Goal: Information Seeking & Learning: Learn about a topic

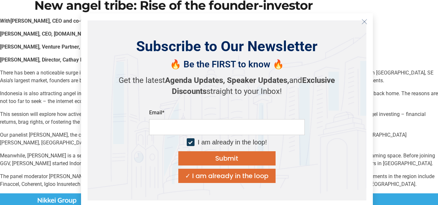
scroll to position [44, 0]
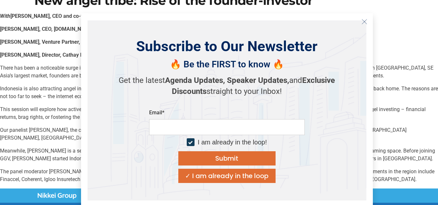
click at [365, 23] on icon "Close" at bounding box center [365, 22] width 6 height 6
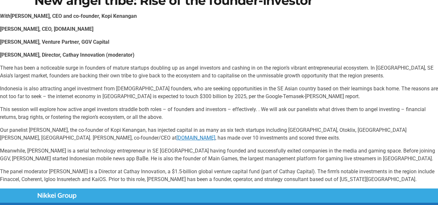
click at [181, 62] on div "With [PERSON_NAME], CEO and co-founder, Kopi Kenangan [PERSON_NAME], CEO, [DOMA…" at bounding box center [219, 97] width 438 height 171
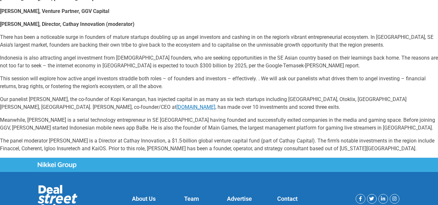
scroll to position [75, 0]
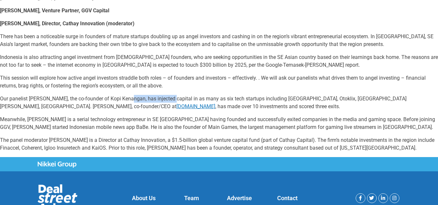
drag, startPoint x: 128, startPoint y: 101, endPoint x: 171, endPoint y: 102, distance: 43.1
click at [171, 102] on p "Our panelist [PERSON_NAME], the co-founder of Kopi Kenangan, has injected capit…" at bounding box center [219, 103] width 438 height 16
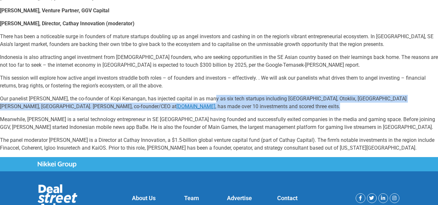
drag, startPoint x: 208, startPoint y: 102, endPoint x: 213, endPoint y: 108, distance: 8.3
click at [213, 108] on p "Our panelist [PERSON_NAME], the co-founder of Kopi Kenangan, has injected capit…" at bounding box center [219, 103] width 438 height 16
click at [221, 102] on p "Our panelist [PERSON_NAME], the co-founder of Kopi Kenangan, has injected capit…" at bounding box center [219, 103] width 438 height 16
click at [224, 97] on p "Our panelist [PERSON_NAME], the co-founder of Kopi Kenangan, has injected capit…" at bounding box center [219, 103] width 438 height 16
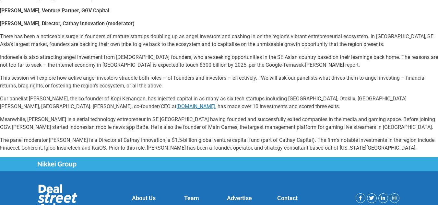
click at [194, 96] on p "Our panelist [PERSON_NAME], the co-founder of Kopi Kenangan, has injected capit…" at bounding box center [219, 103] width 438 height 16
drag, startPoint x: 80, startPoint y: 106, endPoint x: 175, endPoint y: 104, distance: 95.1
click at [175, 104] on p "Our panelist [PERSON_NAME], the co-founder of Kopi Kenangan, has injected capit…" at bounding box center [219, 103] width 438 height 16
drag, startPoint x: 33, startPoint y: 121, endPoint x: 86, endPoint y: 116, distance: 52.5
click at [86, 116] on p "Meanwhile, [PERSON_NAME] is a serial technology entrepreneur in SE [GEOGRAPHIC_…" at bounding box center [219, 124] width 438 height 16
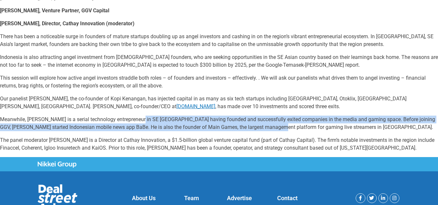
drag, startPoint x: 139, startPoint y: 117, endPoint x: 271, endPoint y: 129, distance: 132.8
click at [271, 129] on p "Meanwhile, [PERSON_NAME] is a serial technology entrepreneur in SE [GEOGRAPHIC_…" at bounding box center [219, 124] width 438 height 16
